Goal: Navigation & Orientation: Go to known website

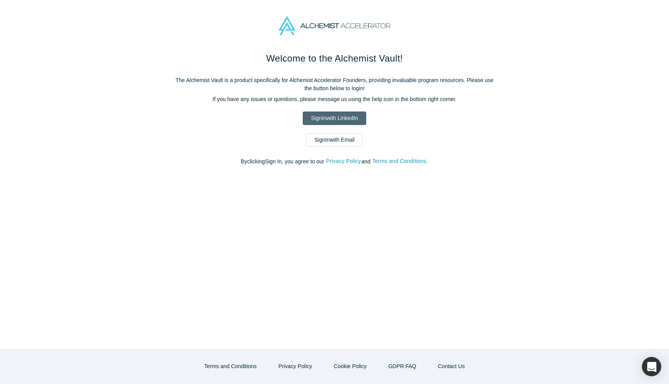
click at [349, 115] on link "Sign In with LinkedIn" at bounding box center [334, 118] width 63 height 14
click at [342, 137] on link "Sign In with Email" at bounding box center [334, 140] width 57 height 14
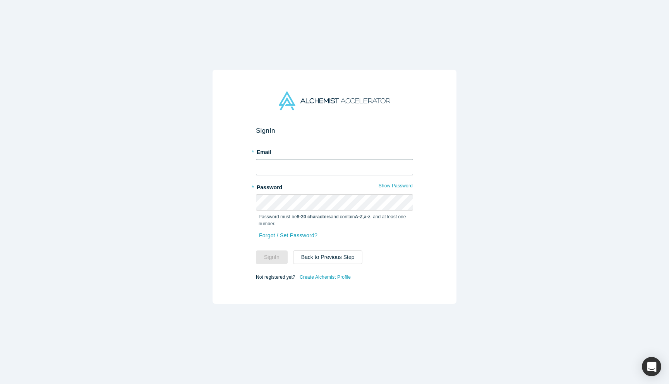
click at [317, 169] on input "text" at bounding box center [334, 167] width 157 height 16
click at [297, 164] on input "text" at bounding box center [334, 167] width 157 height 16
type input "[PERSON_NAME][EMAIL_ADDRESS][DOMAIN_NAME]"
click at [269, 258] on button "Sign In" at bounding box center [272, 257] width 32 height 14
